Goal: Task Accomplishment & Management: Complete application form

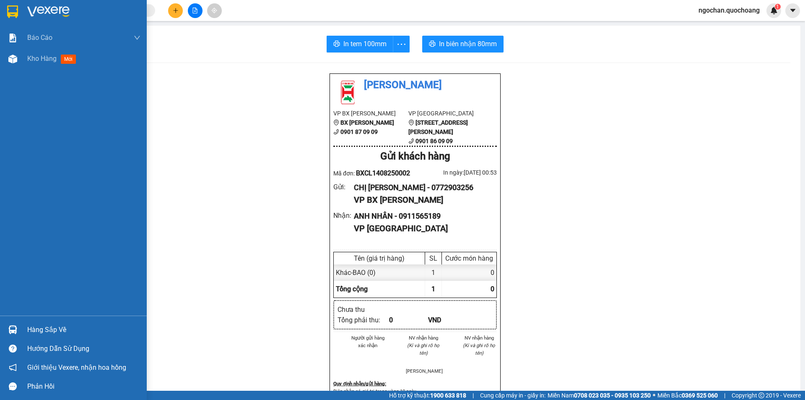
drag, startPoint x: 10, startPoint y: 60, endPoint x: 50, endPoint y: 94, distance: 53.3
click at [10, 61] on img at bounding box center [12, 59] width 9 height 9
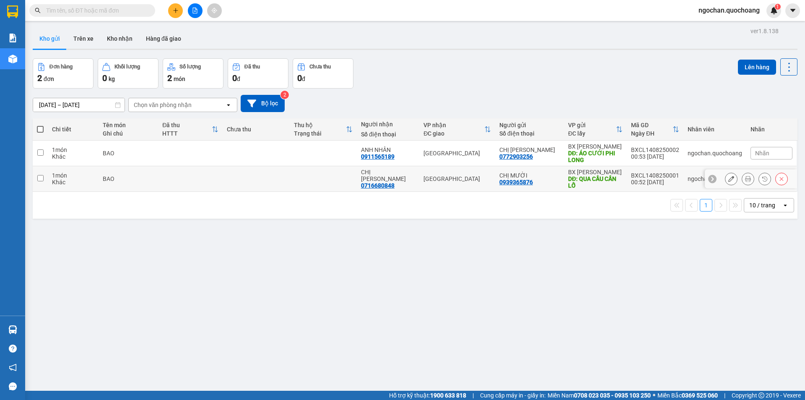
click at [42, 177] on input "checkbox" at bounding box center [40, 178] width 6 height 6
checkbox input "true"
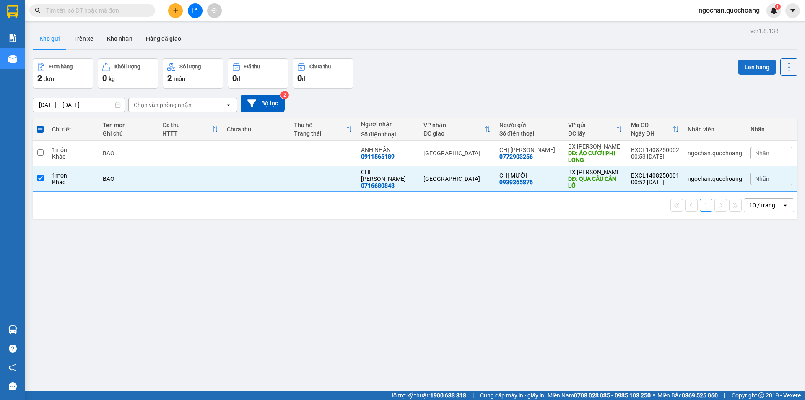
click at [744, 68] on button "Lên hàng" at bounding box center [757, 67] width 38 height 15
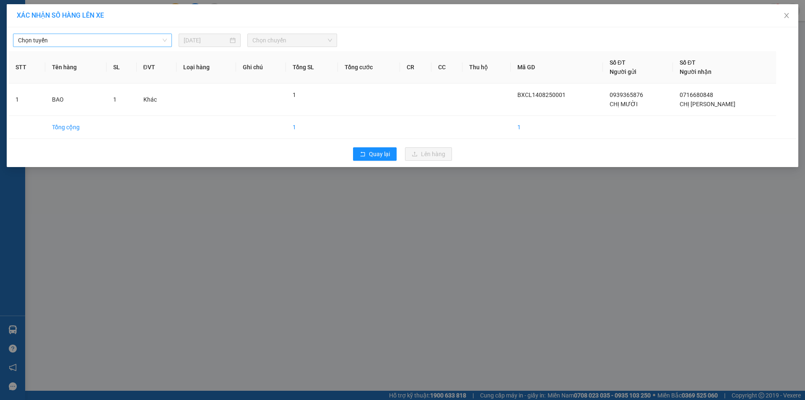
click at [166, 41] on span "Chọn tuyến" at bounding box center [92, 40] width 149 height 13
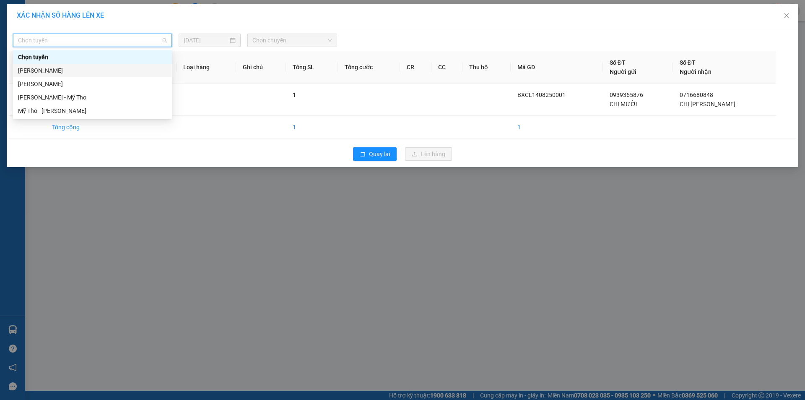
click at [101, 71] on div "[PERSON_NAME]" at bounding box center [92, 70] width 149 height 9
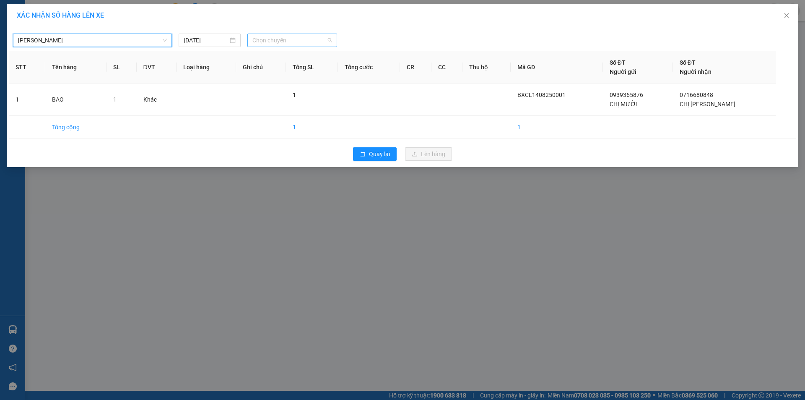
drag, startPoint x: 327, startPoint y: 40, endPoint x: 294, endPoint y: 56, distance: 36.9
click at [327, 40] on span "Chọn chuyến" at bounding box center [292, 40] width 80 height 13
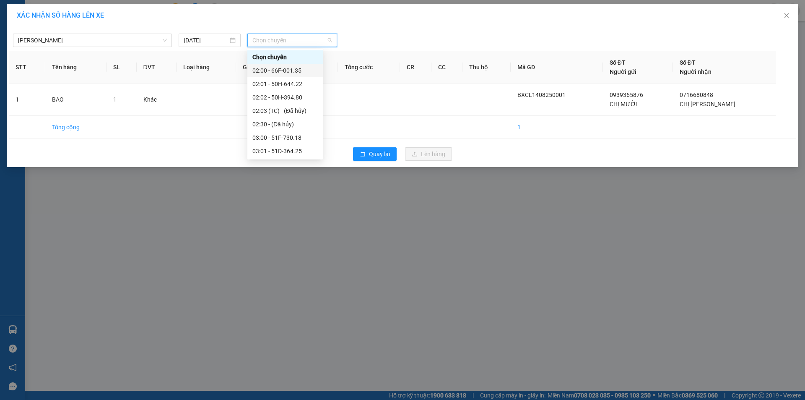
click at [296, 70] on div "02:00 - 66F-001.35" at bounding box center [284, 70] width 65 height 9
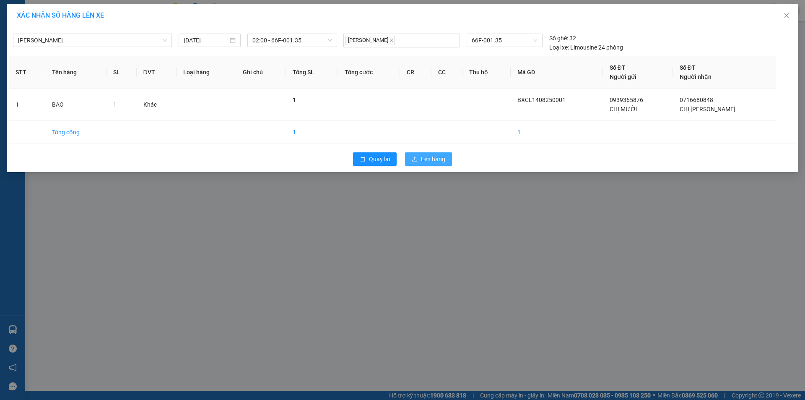
click at [428, 159] on span "Lên hàng" at bounding box center [433, 158] width 24 height 9
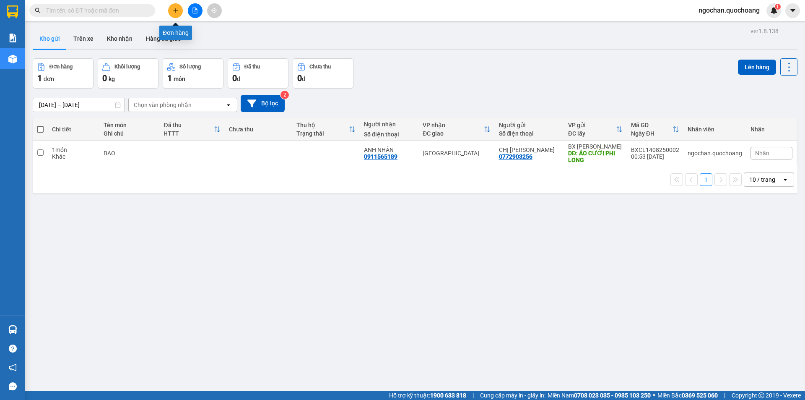
click at [172, 6] on button at bounding box center [175, 10] width 15 height 15
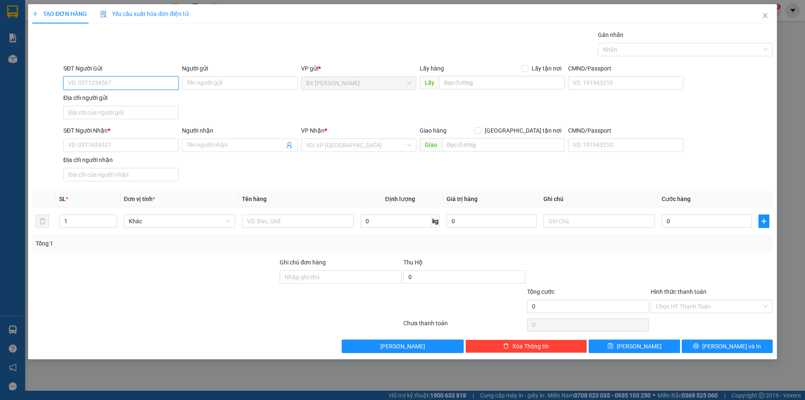
click at [107, 82] on input "SĐT Người Gửi" at bounding box center [120, 82] width 115 height 13
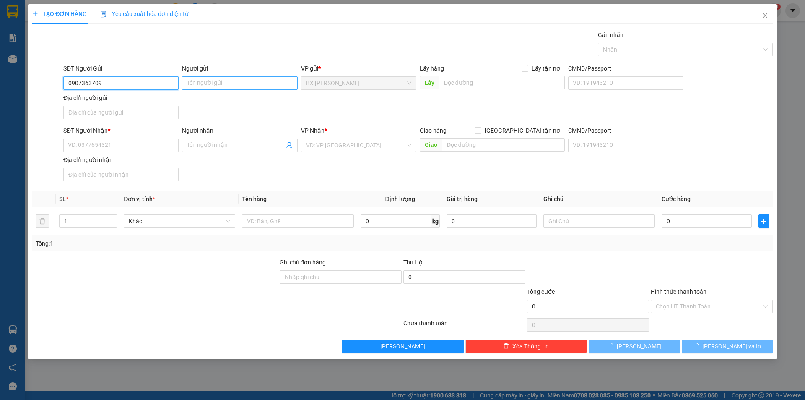
type input "0907363709"
click at [194, 83] on input "Người gửi" at bounding box center [239, 82] width 115 height 13
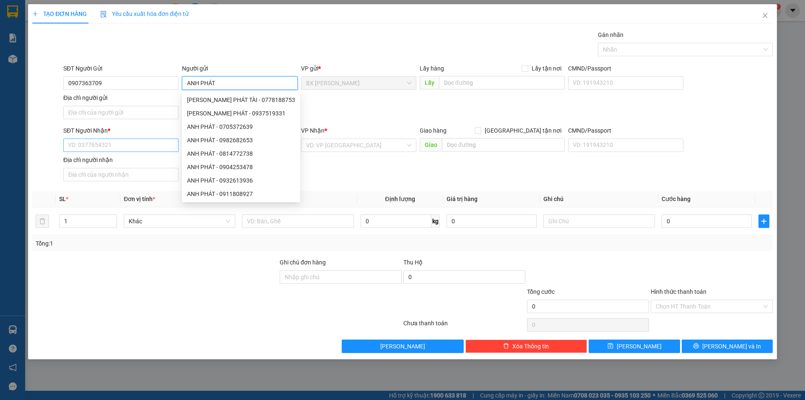
type input "ANH PHÁT"
click at [113, 144] on input "SĐT Người Nhận *" at bounding box center [120, 144] width 115 height 13
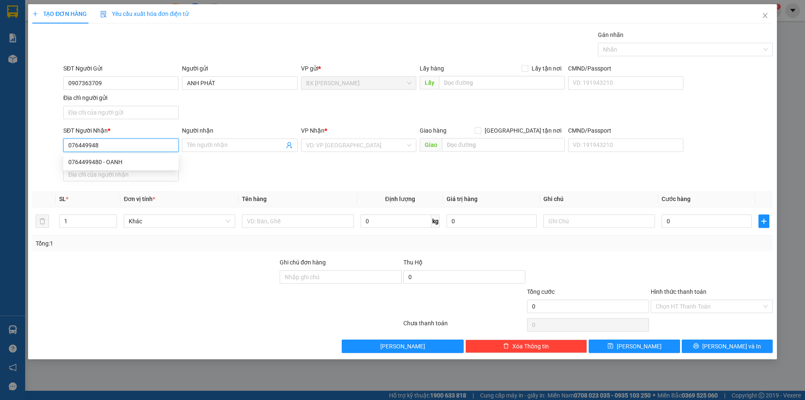
type input "0764499480"
click at [141, 157] on div "0764499480 - OANH" at bounding box center [120, 161] width 105 height 9
type input "OANH"
type input "0764499480"
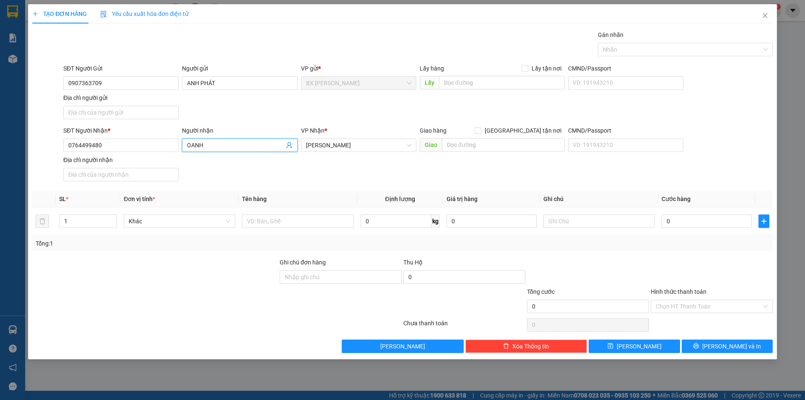
click at [184, 142] on span "OANH" at bounding box center [239, 144] width 115 height 13
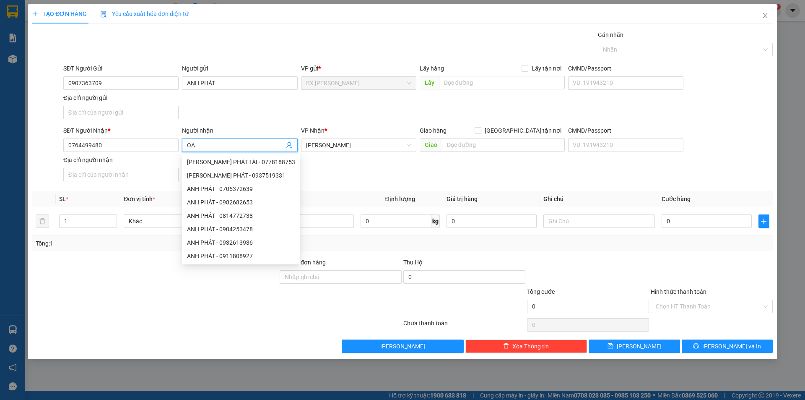
type input "O"
type input "CHỊ OANH"
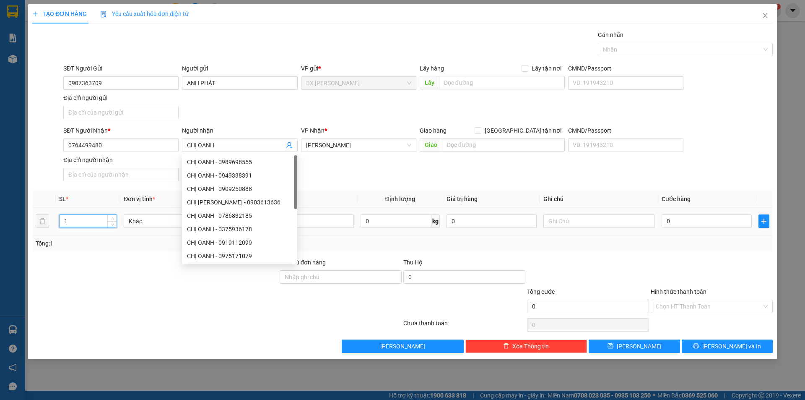
click at [94, 218] on input "1" at bounding box center [88, 221] width 57 height 13
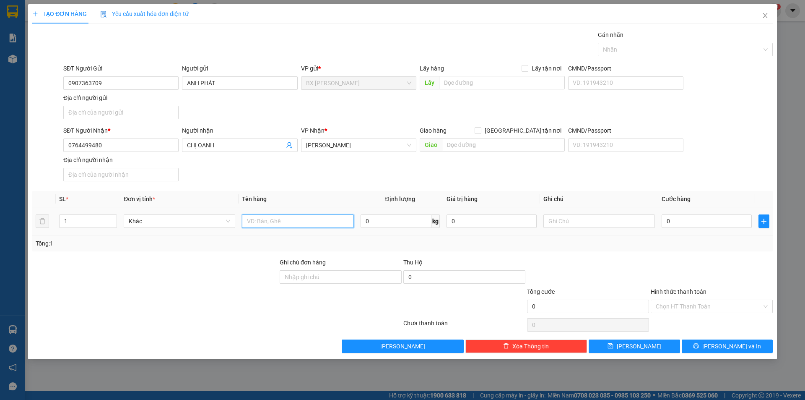
click at [275, 220] on input "text" at bounding box center [298, 220] width 112 height 13
click at [407, 142] on span "[PERSON_NAME]" at bounding box center [358, 145] width 105 height 13
type input "THÙNG"
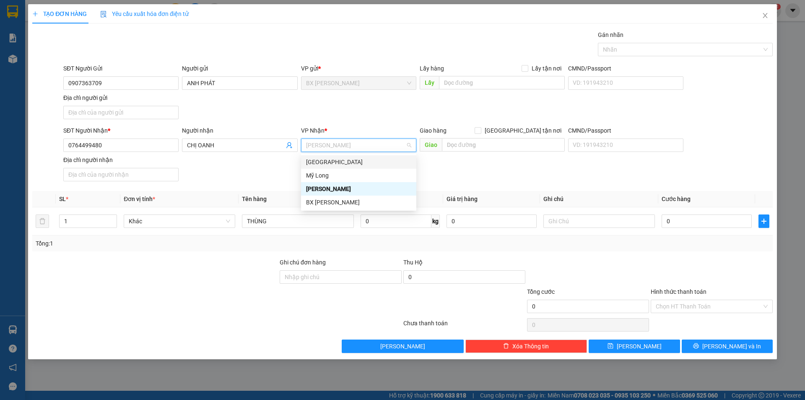
click at [365, 159] on div "[GEOGRAPHIC_DATA]" at bounding box center [358, 161] width 105 height 9
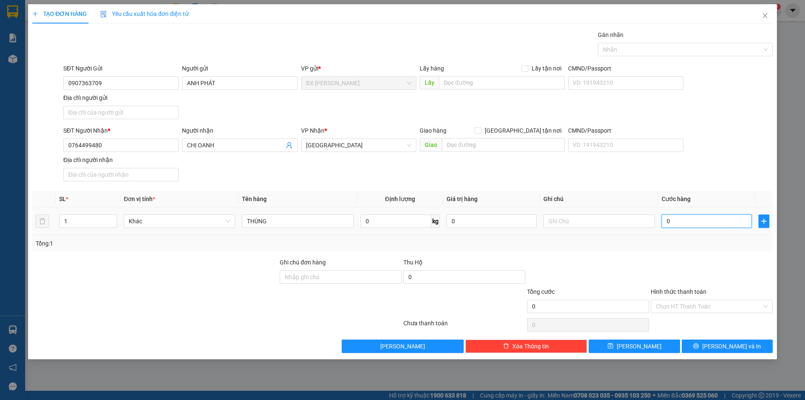
click at [688, 222] on input "0" at bounding box center [707, 220] width 90 height 13
type input "3"
type input "30"
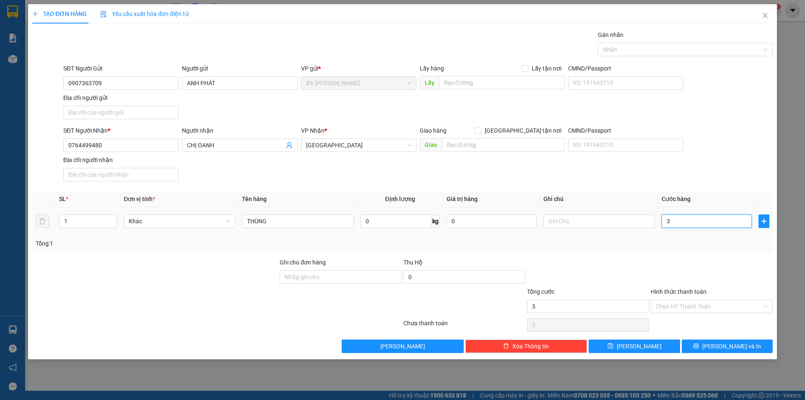
type input "30"
type input "300"
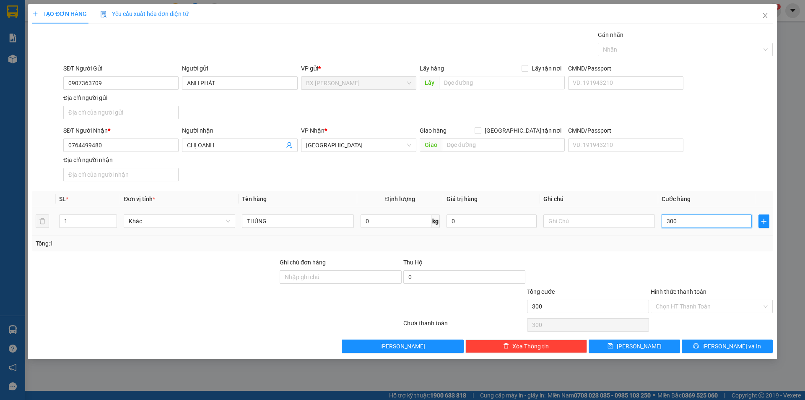
type input "3.000"
type input "30.000"
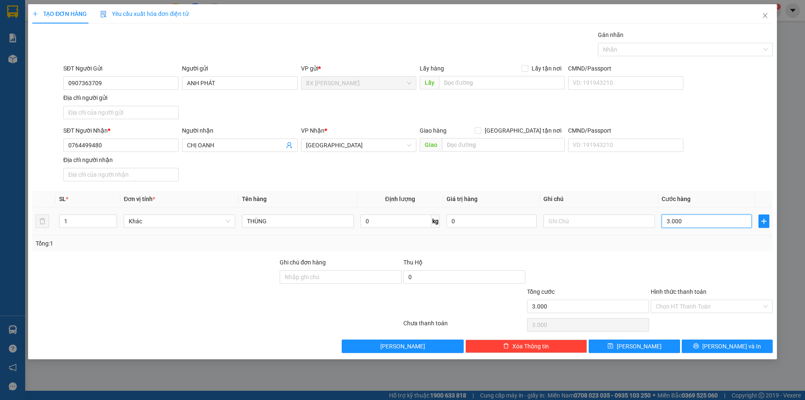
type input "30.000"
click at [762, 304] on div "Chọn HT Thanh Toán" at bounding box center [712, 305] width 122 height 13
type input "30.000"
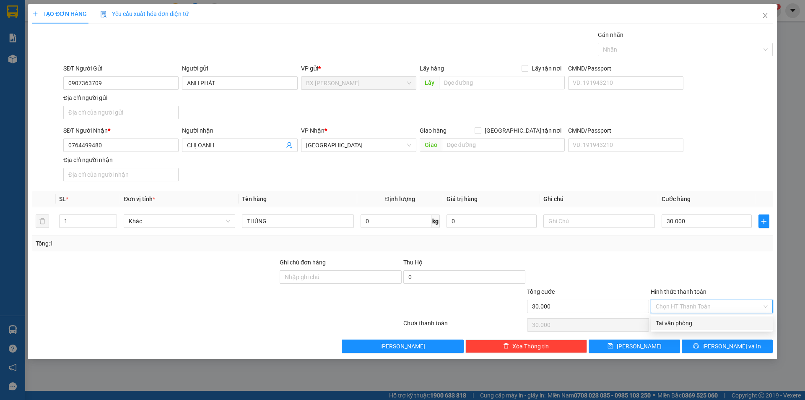
click at [718, 324] on div "Tại văn phòng" at bounding box center [712, 322] width 112 height 9
type input "0"
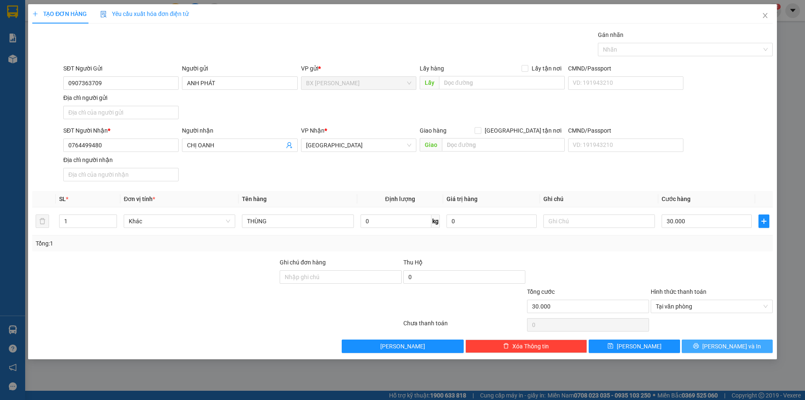
click at [731, 345] on span "[PERSON_NAME] và In" at bounding box center [731, 345] width 59 height 9
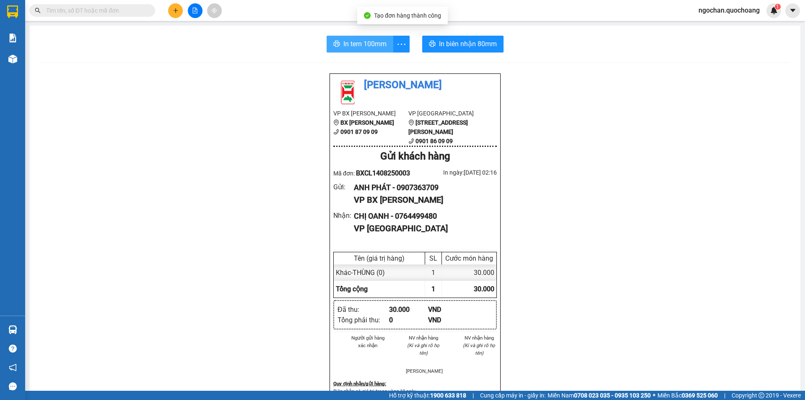
click at [366, 44] on span "In tem 100mm" at bounding box center [364, 44] width 43 height 10
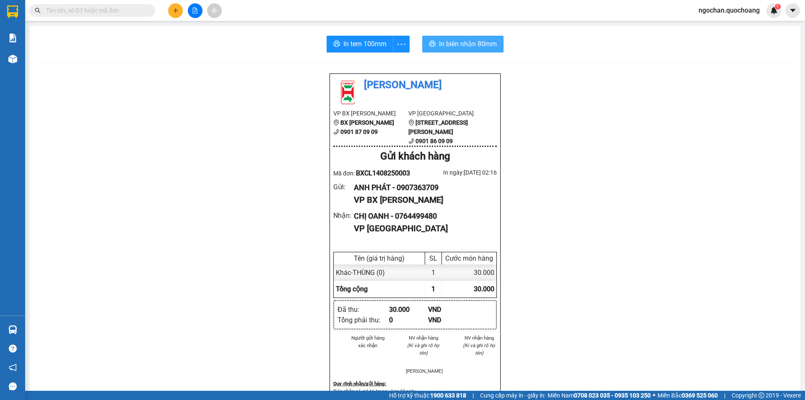
click at [459, 39] on span "In biên nhận 80mm" at bounding box center [468, 44] width 58 height 10
click at [370, 47] on span "In tem 100mm" at bounding box center [364, 44] width 43 height 10
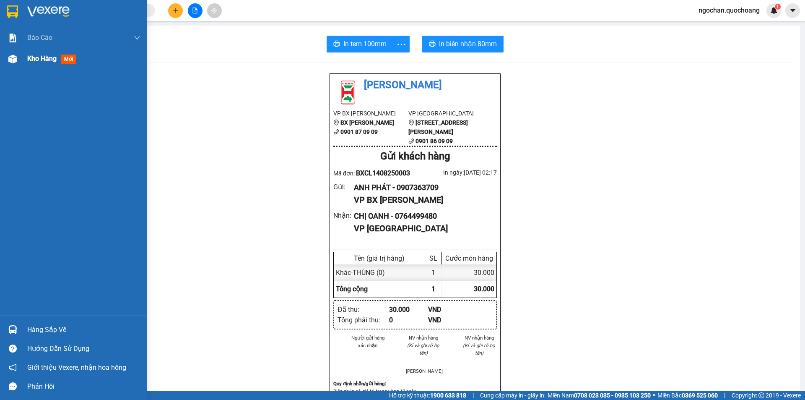
click at [18, 59] on div at bounding box center [12, 59] width 15 height 15
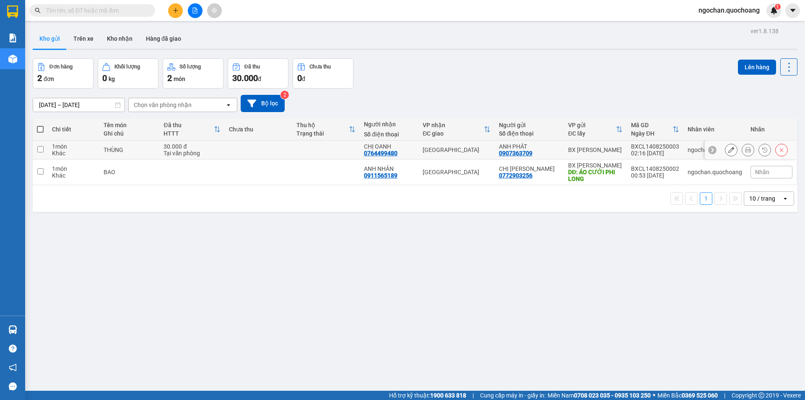
click at [40, 148] on input "checkbox" at bounding box center [40, 149] width 6 height 6
checkbox input "true"
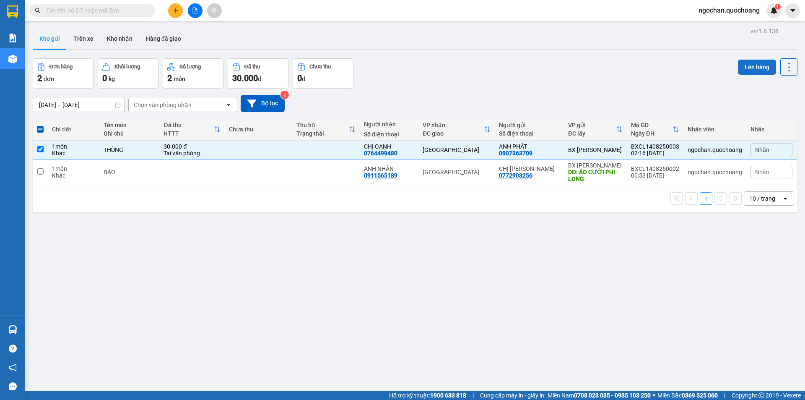
click at [745, 68] on button "Lên hàng" at bounding box center [757, 67] width 38 height 15
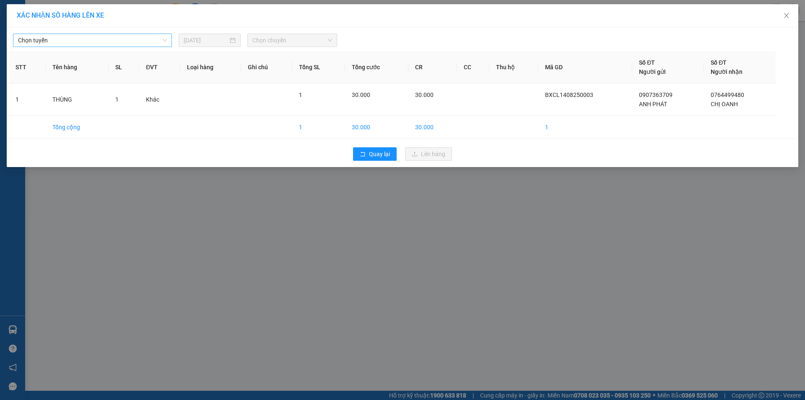
click at [164, 36] on span "Chọn tuyến" at bounding box center [92, 40] width 149 height 13
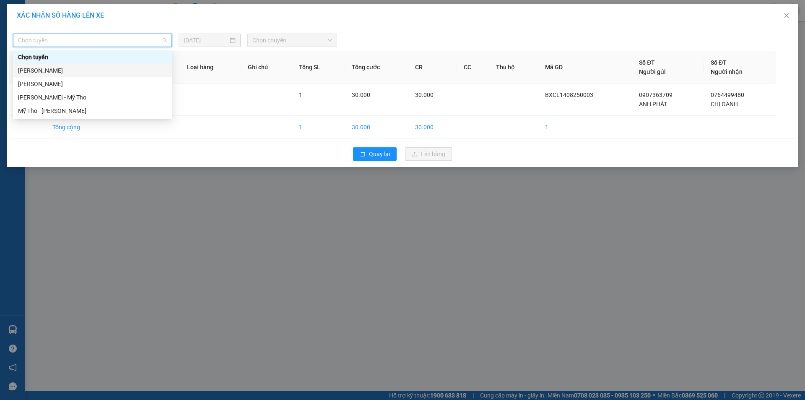
click at [92, 70] on div "[PERSON_NAME]" at bounding box center [92, 70] width 149 height 9
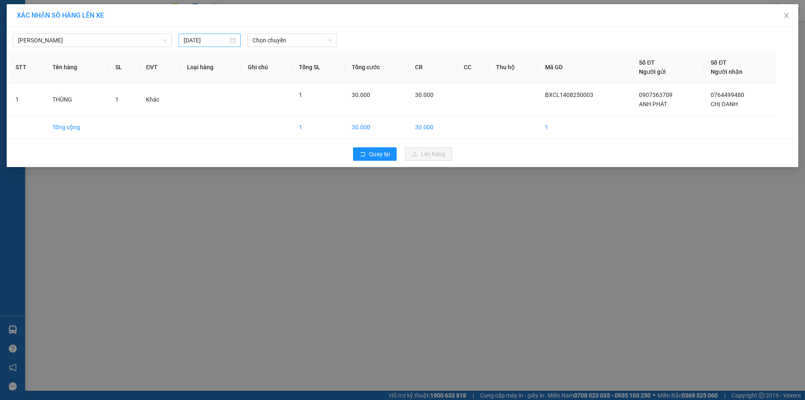
click at [233, 39] on div "[DATE]" at bounding box center [210, 40] width 52 height 9
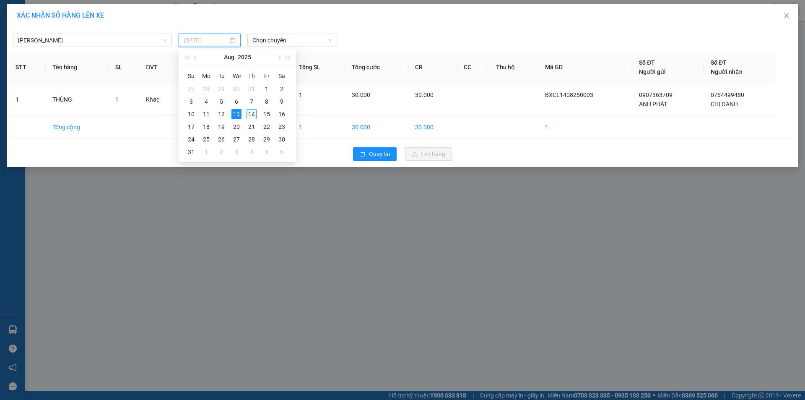
click at [253, 117] on div "14" at bounding box center [252, 114] width 10 height 10
type input "[DATE]"
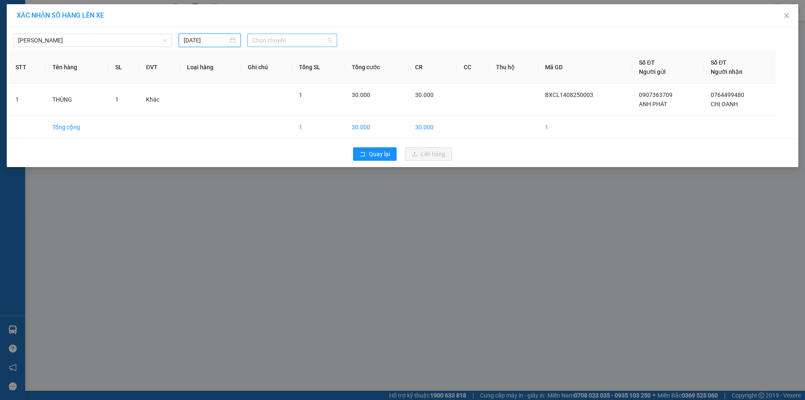
click at [330, 39] on span "Chọn chuyến" at bounding box center [292, 40] width 80 height 13
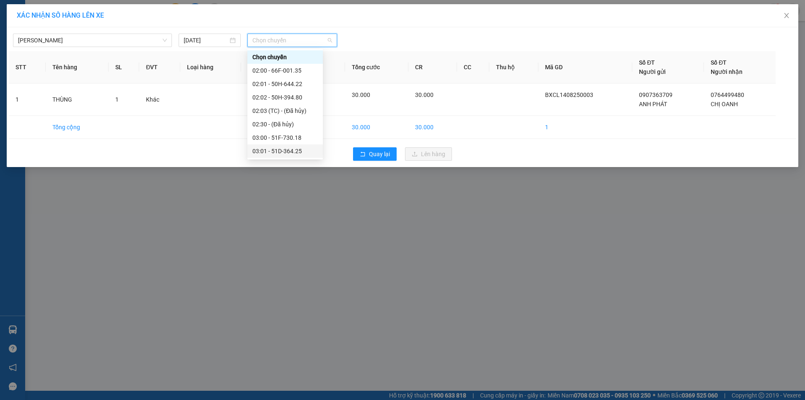
click at [294, 151] on div "03:01 - 51D-364.25" at bounding box center [284, 150] width 65 height 9
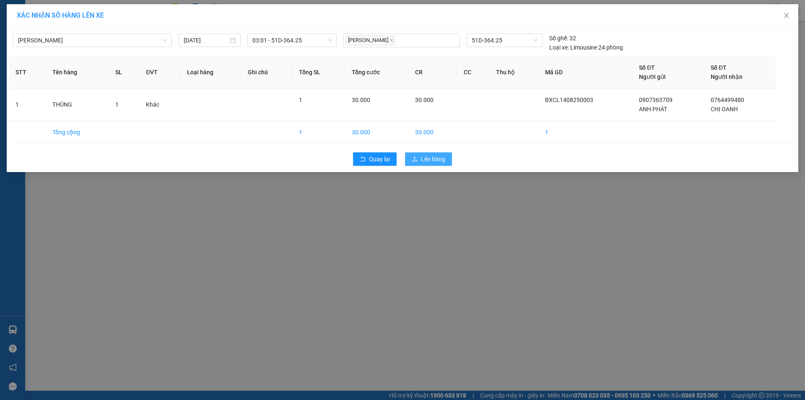
click at [433, 158] on span "Lên hàng" at bounding box center [433, 158] width 24 height 9
